Goal: Transaction & Acquisition: Purchase product/service

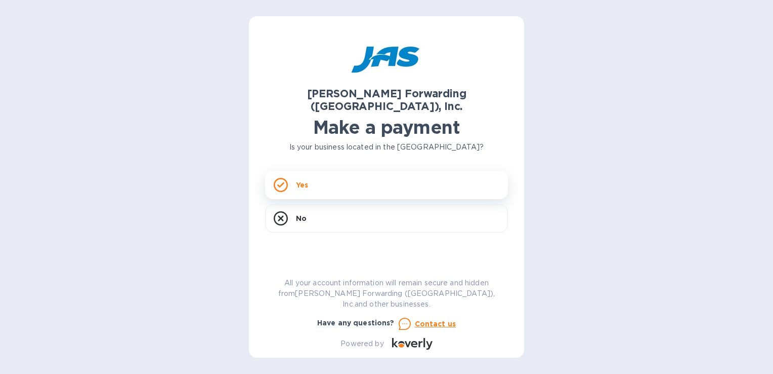
click at [338, 171] on div "Yes" at bounding box center [386, 185] width 243 height 28
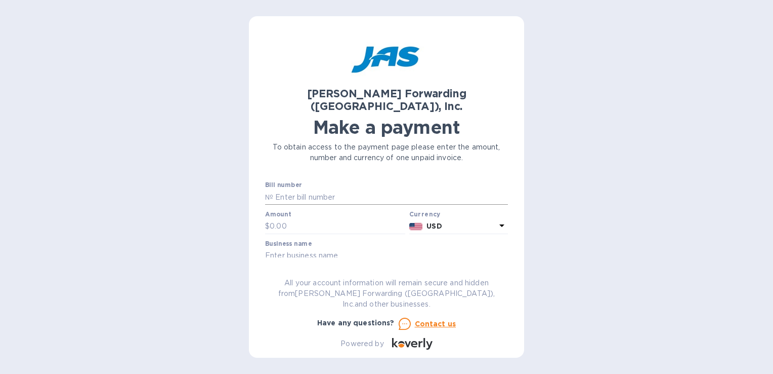
click at [352, 189] on input "text" at bounding box center [390, 196] width 235 height 15
type input "lax503371624"
type input "770.48"
type input "RKS Design Inc"
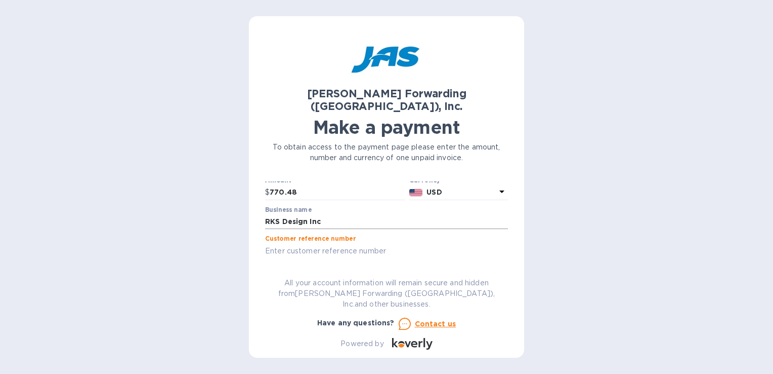
scroll to position [51, 0]
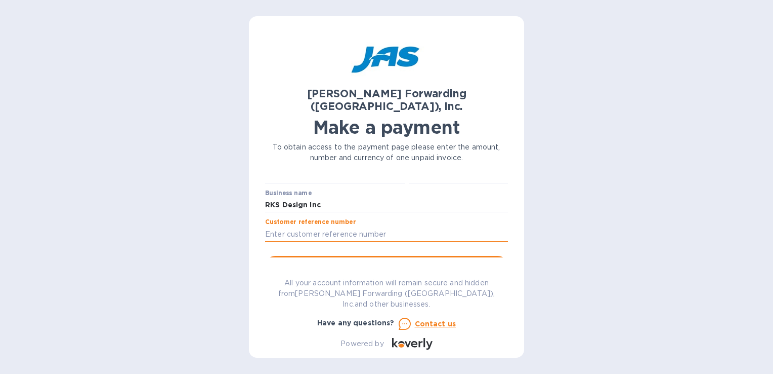
click at [360, 226] on input "text" at bounding box center [386, 233] width 243 height 15
type input "RKSDESJTO"
click at [396, 260] on span "Go to payment page" at bounding box center [386, 266] width 227 height 12
